Goal: Task Accomplishment & Management: Use online tool/utility

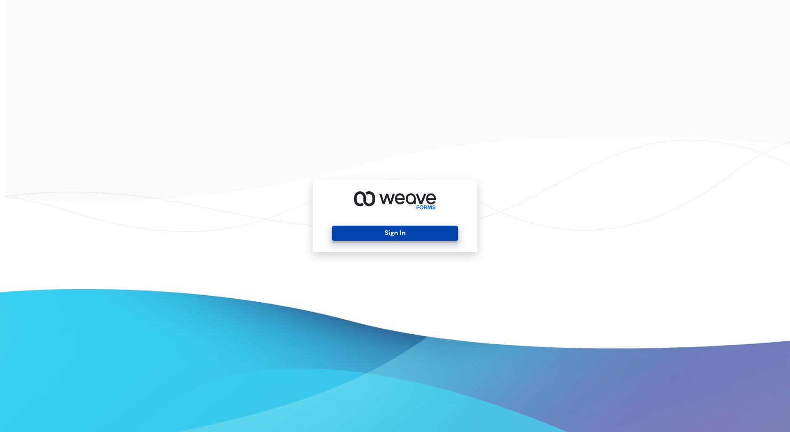
click at [378, 232] on button "Sign In" at bounding box center [395, 233] width 126 height 15
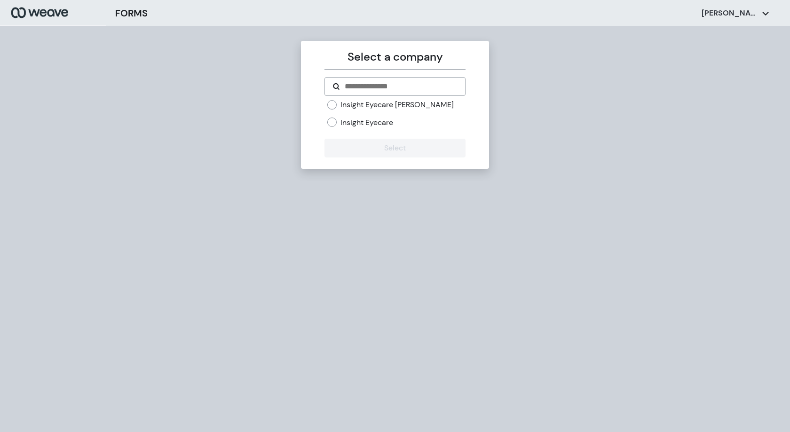
click at [401, 102] on label "Insight Eyecare [PERSON_NAME]" at bounding box center [396, 105] width 113 height 10
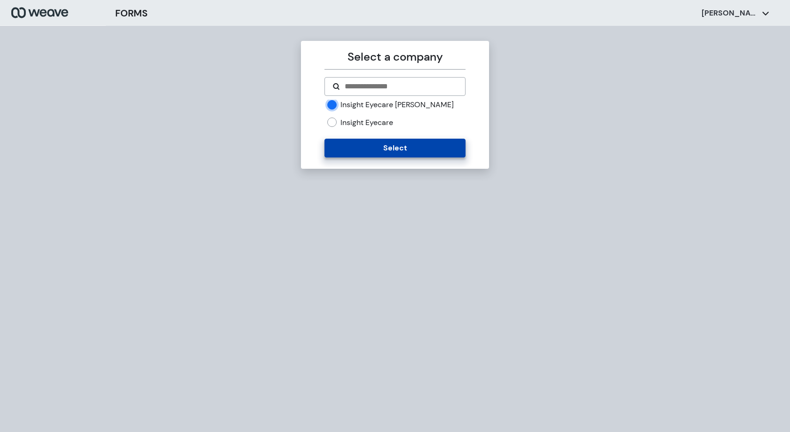
click at [411, 154] on button "Select" at bounding box center [394, 148] width 141 height 19
